Goal: Transaction & Acquisition: Purchase product/service

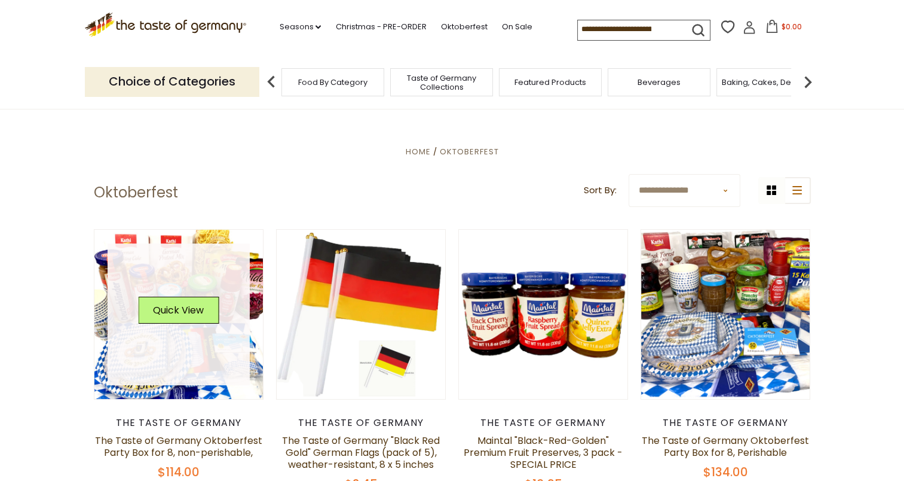
scroll to position [239, 0]
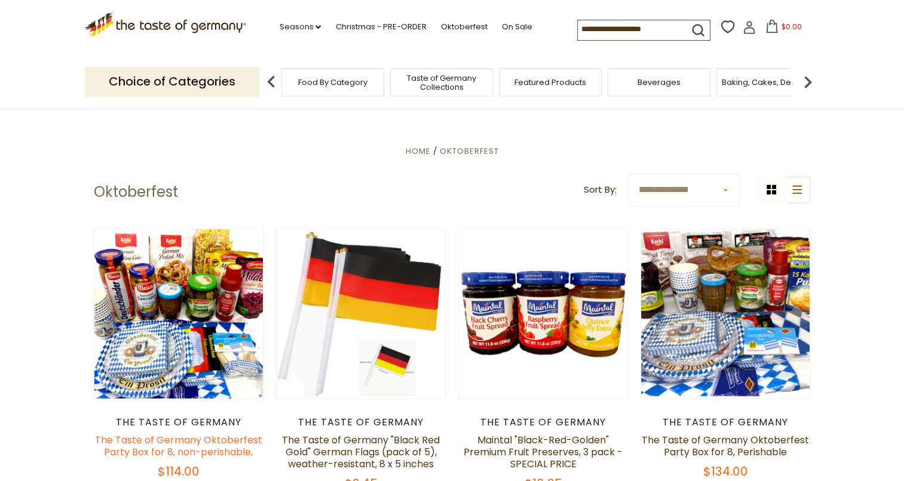
click at [157, 442] on link "The Taste of Germany Oktoberfest Party Box for 8, non-perishable," at bounding box center [178, 446] width 167 height 26
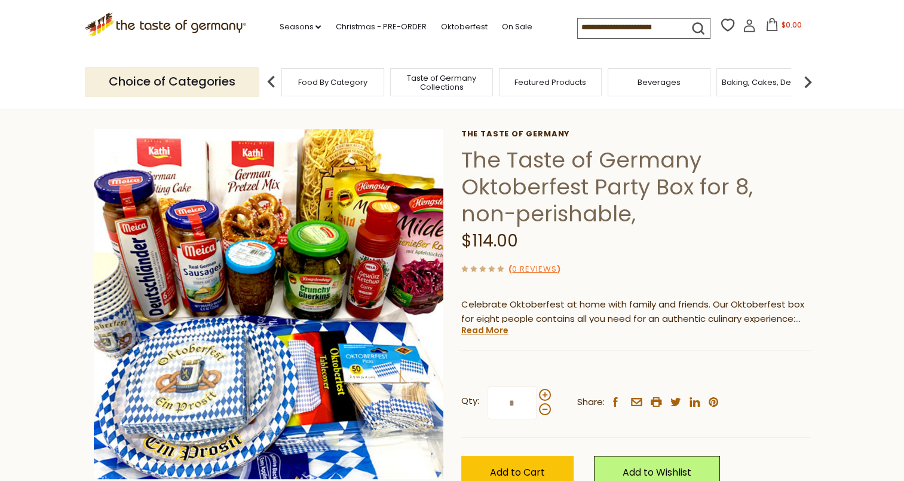
scroll to position [43, 0]
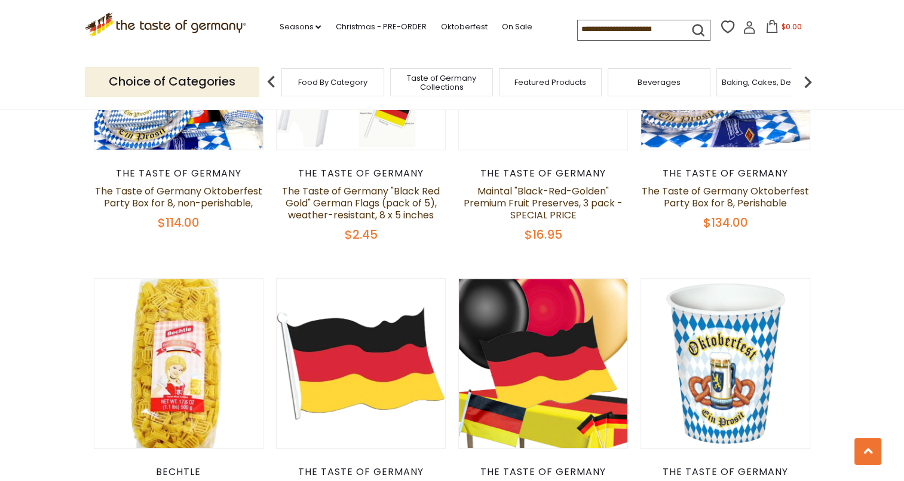
scroll to position [496, 0]
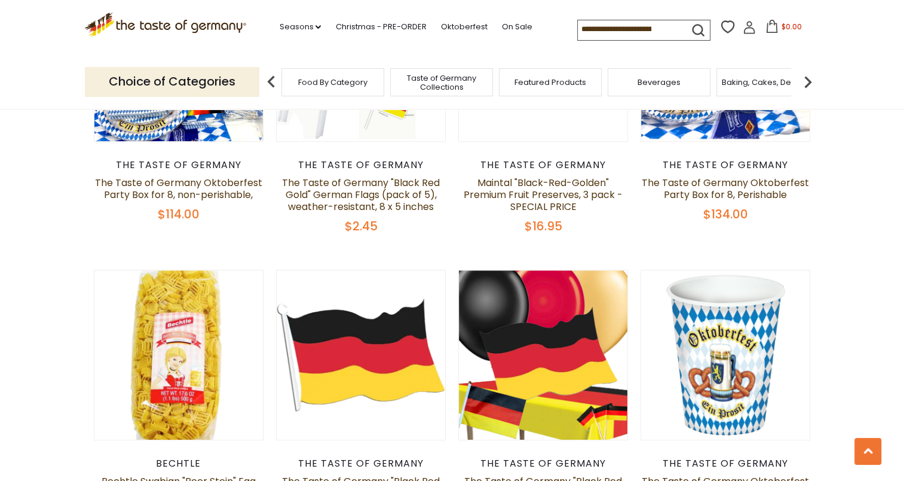
click at [838, 81] on header "Free Shipping Starts at $80.00. Varies by Region. Exclusions Apply. Click here …" at bounding box center [452, 54] width 904 height 109
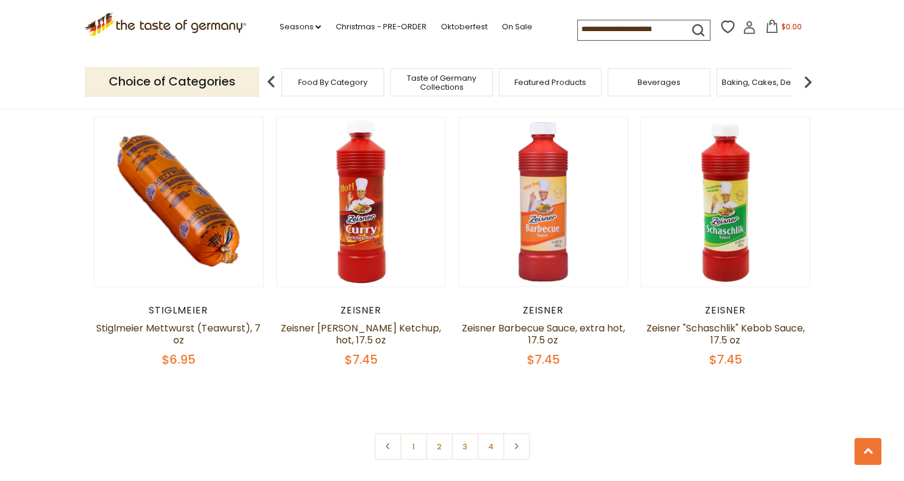
scroll to position [2756, 0]
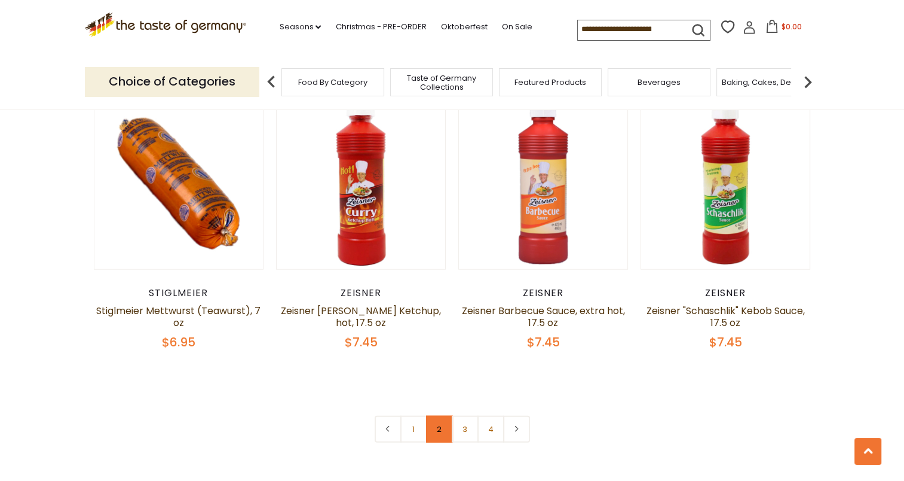
click at [449, 415] on link "2" at bounding box center [439, 428] width 27 height 27
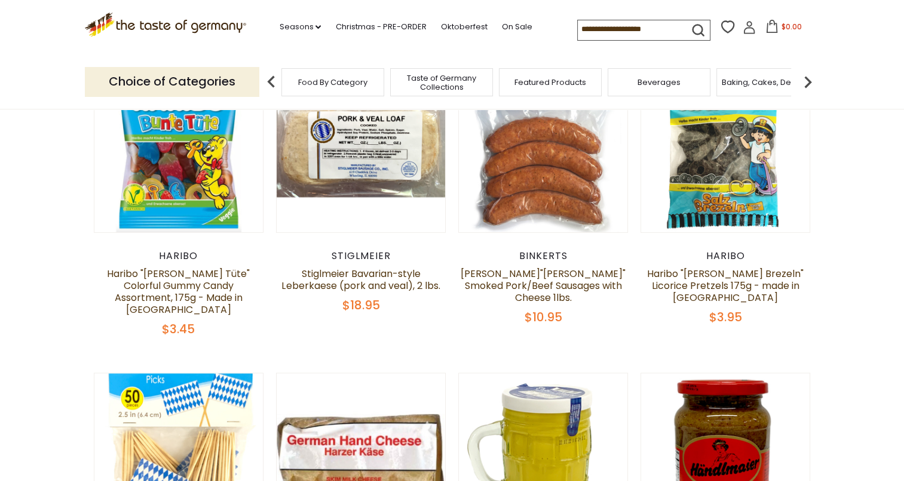
scroll to position [0, 0]
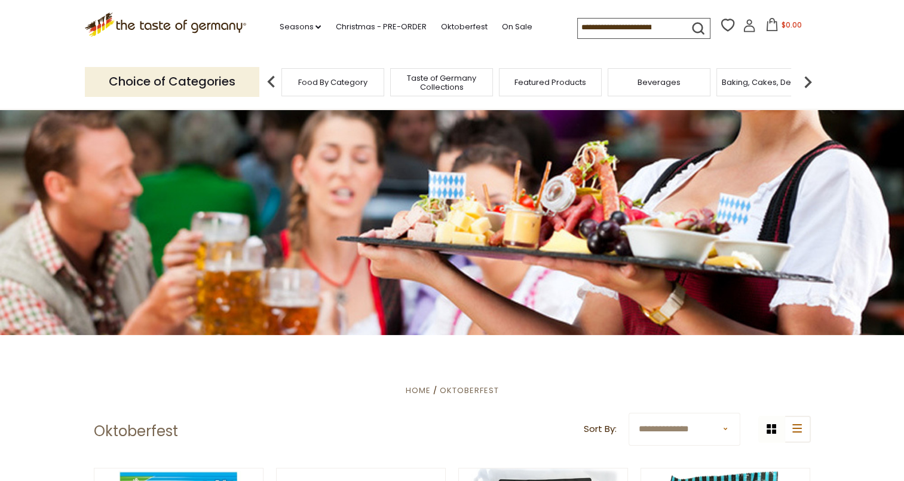
click at [600, 390] on ul "Home Oktoberfest" at bounding box center [452, 390] width 717 height 15
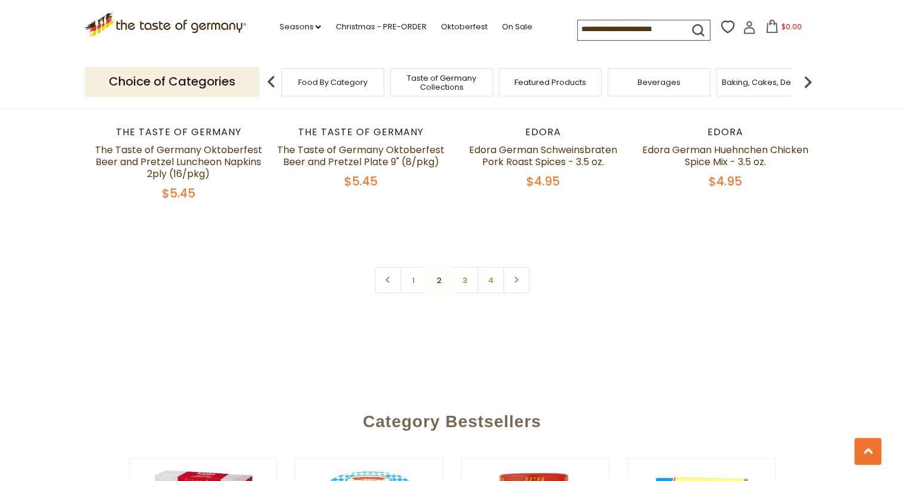
scroll to position [2955, 0]
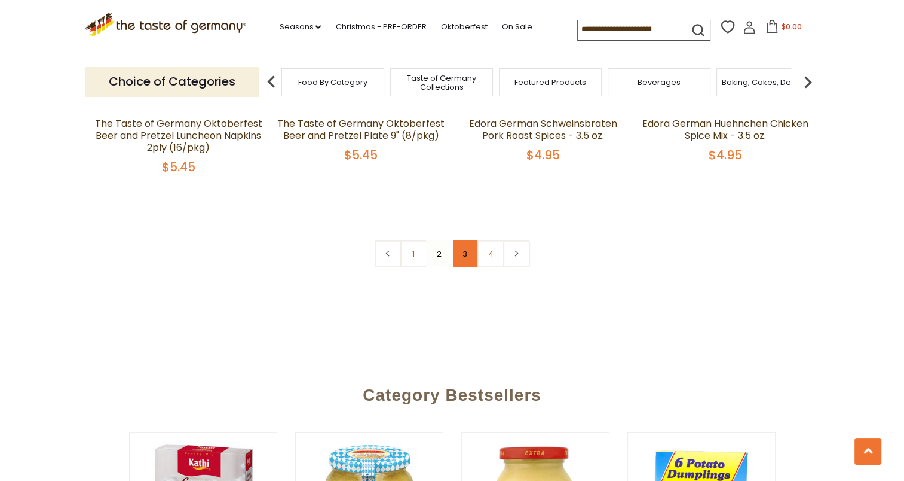
click at [473, 240] on link "3" at bounding box center [465, 253] width 27 height 27
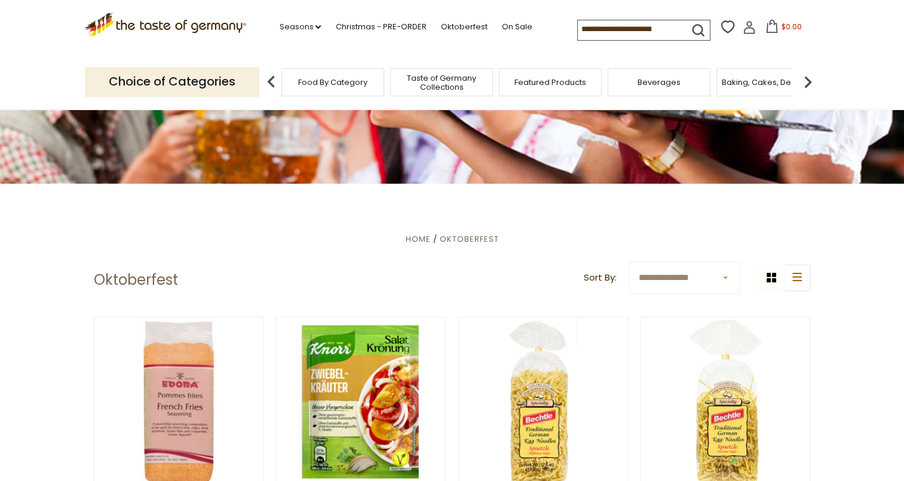
scroll to position [130, 0]
